Goal: Find specific page/section: Find specific page/section

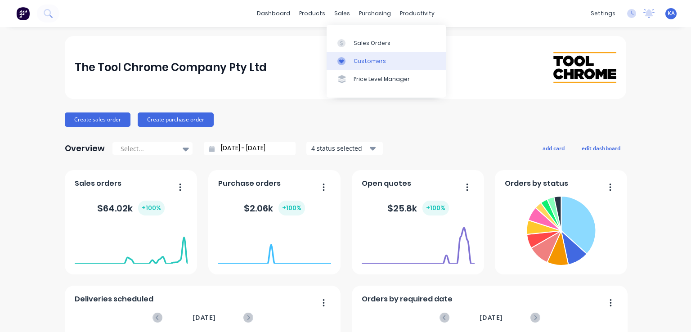
click at [372, 60] on div "Customers" at bounding box center [370, 61] width 32 height 8
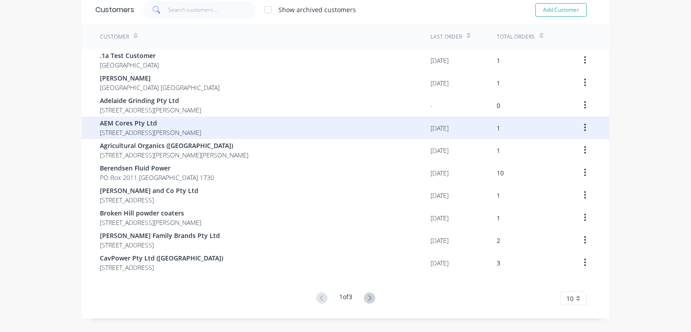
scroll to position [59, 0]
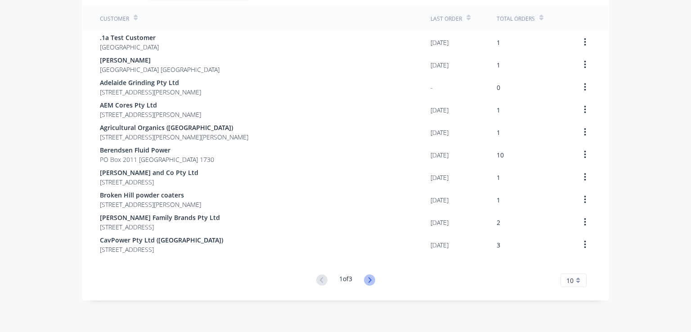
click at [369, 278] on icon at bounding box center [369, 279] width 11 height 11
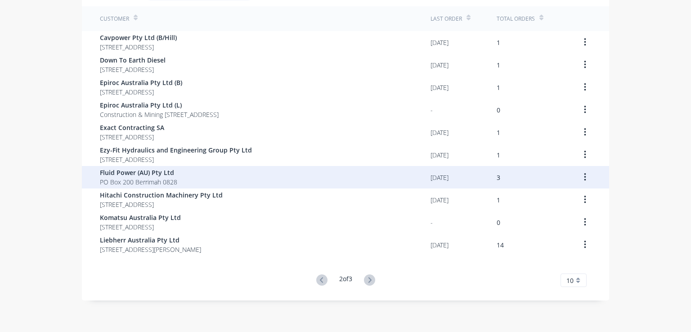
click at [165, 174] on span "Fluid Power (AU) Pty Ltd" at bounding box center [138, 172] width 77 height 9
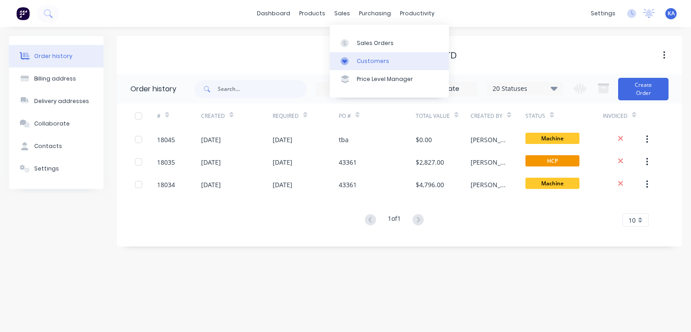
click at [376, 61] on div "Customers" at bounding box center [373, 61] width 32 height 8
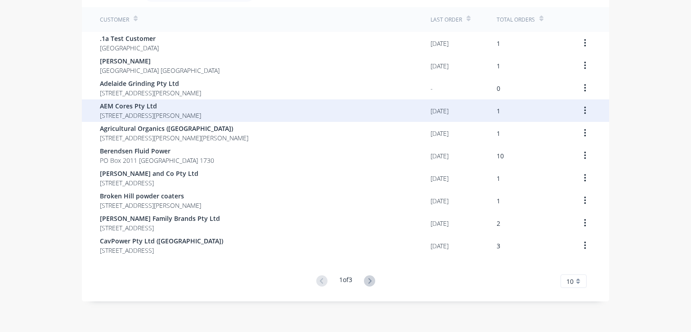
scroll to position [59, 0]
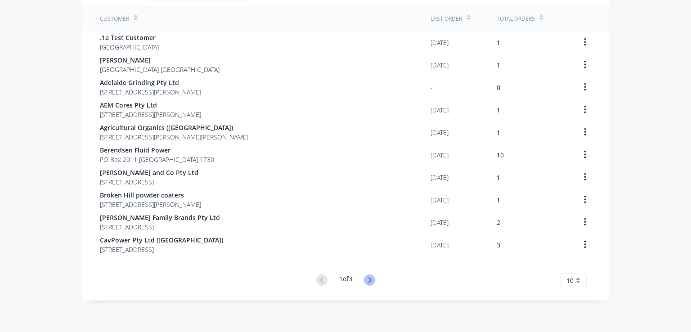
click at [370, 278] on icon at bounding box center [369, 279] width 11 height 11
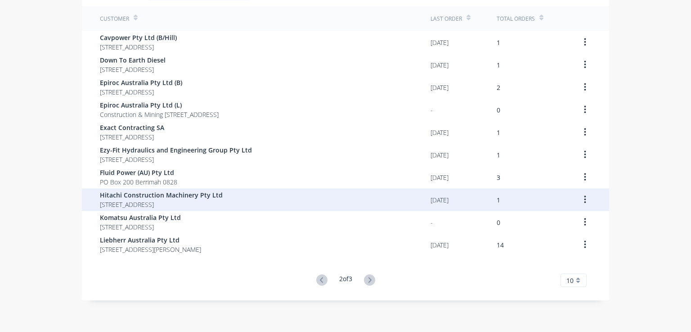
click at [211, 197] on span "Hitachi Construction Machinery Pty Ltd" at bounding box center [161, 194] width 123 height 9
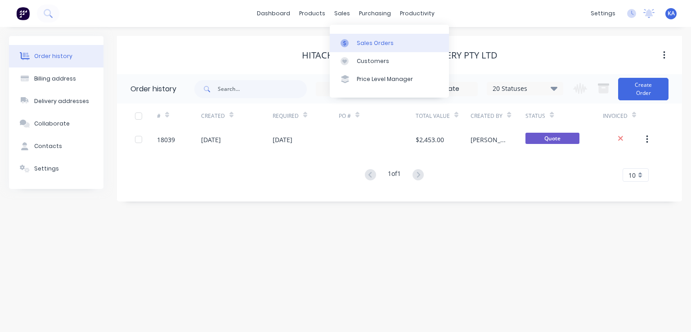
click at [365, 43] on div "Sales Orders" at bounding box center [375, 43] width 37 height 8
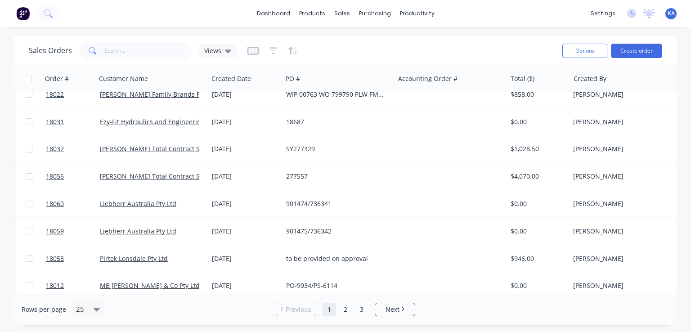
scroll to position [486, 0]
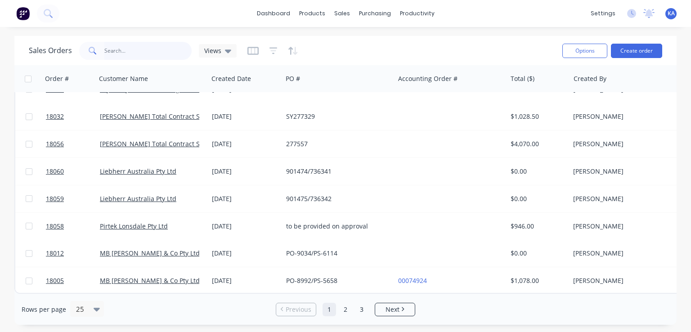
click at [113, 49] on input "text" at bounding box center [148, 51] width 88 height 18
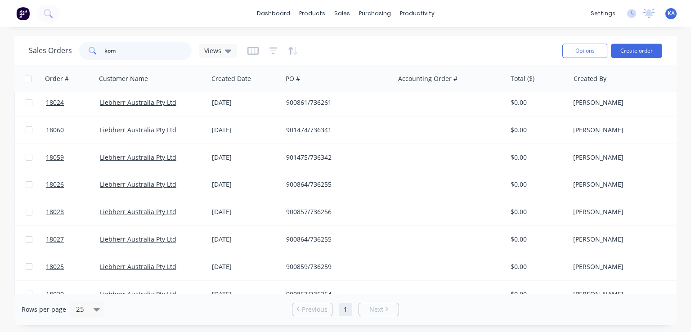
scroll to position [0, 0]
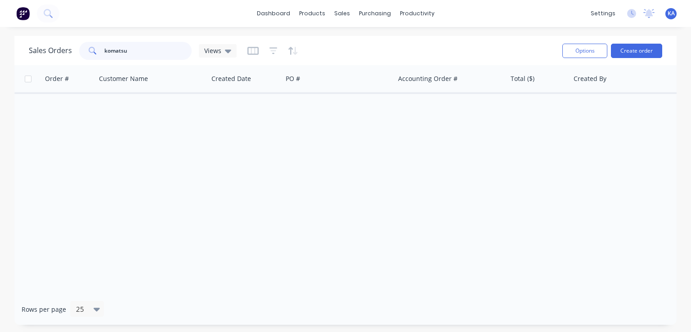
drag, startPoint x: 135, startPoint y: 54, endPoint x: 79, endPoint y: 48, distance: 56.1
click at [79, 48] on div "komatsu" at bounding box center [135, 51] width 112 height 18
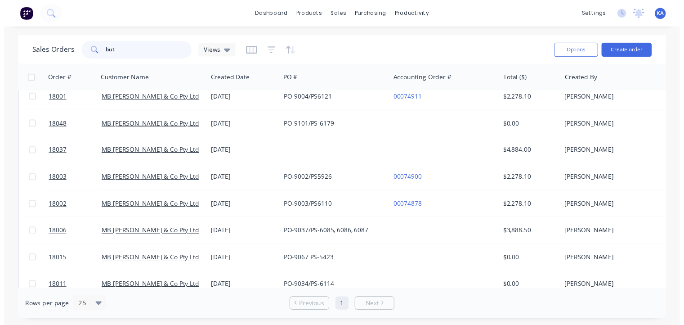
scroll to position [180, 0]
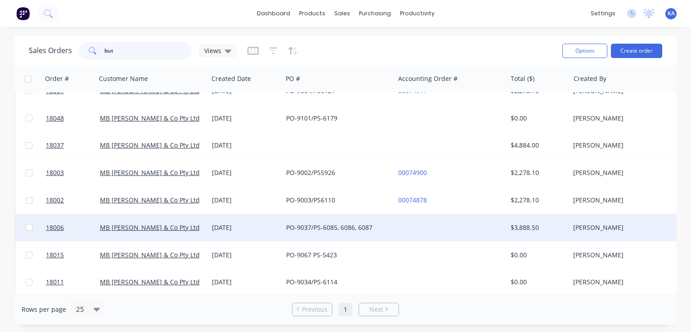
type input "but"
click at [257, 230] on div "[DATE]" at bounding box center [245, 227] width 67 height 9
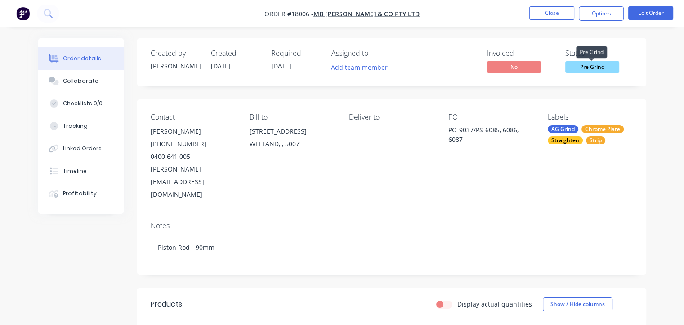
click at [610, 67] on span "Pre Grind" at bounding box center [593, 66] width 54 height 11
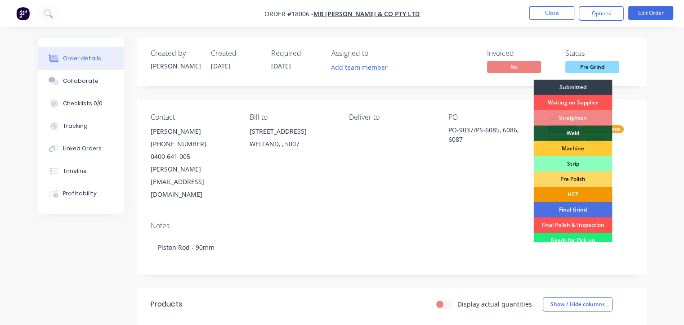
click at [582, 190] on div "HCP" at bounding box center [573, 194] width 79 height 15
